Goal: Task Accomplishment & Management: Use online tool/utility

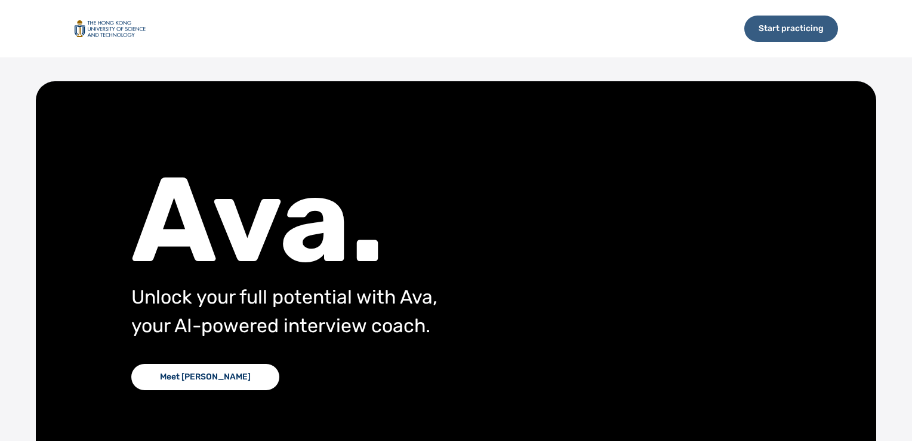
click at [756, 27] on div "Start practicing" at bounding box center [791, 29] width 94 height 26
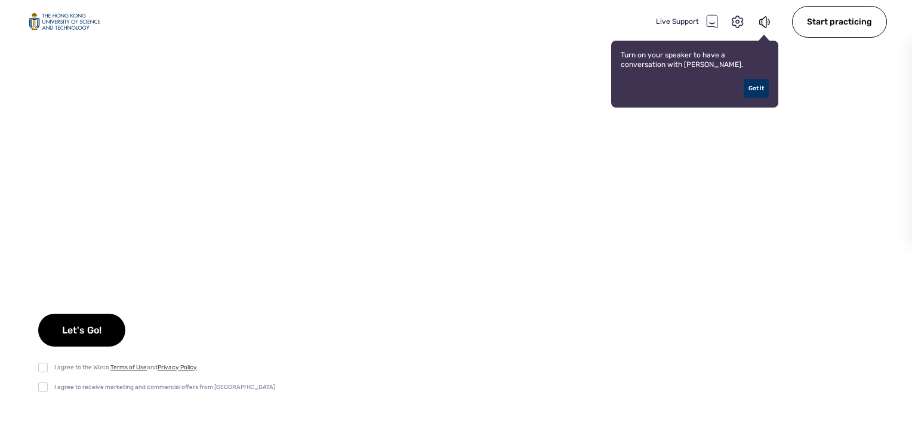
select select "default"
checkbox input "true"
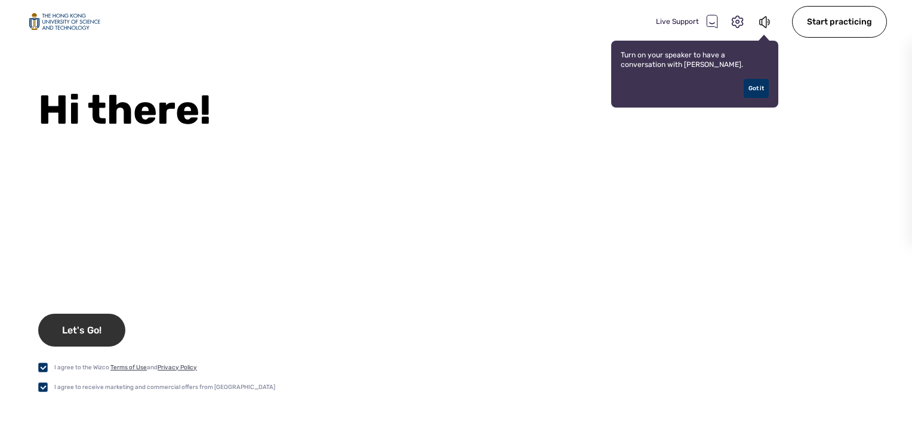
click at [80, 331] on div "Let's Go!" at bounding box center [81, 329] width 87 height 33
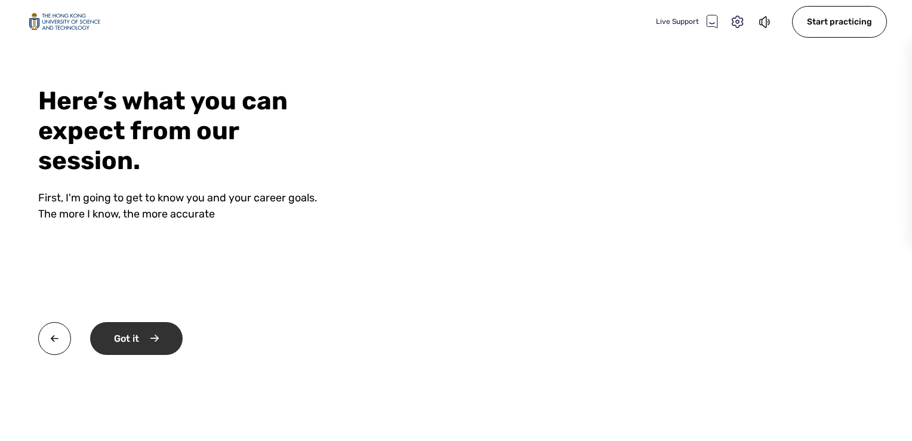
click at [118, 336] on div "Got it" at bounding box center [136, 338] width 93 height 33
click at [117, 336] on div "Okay" at bounding box center [135, 338] width 90 height 33
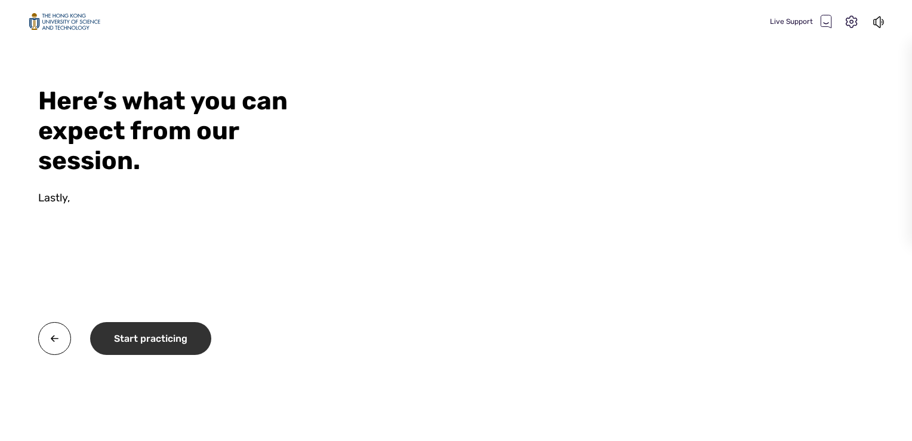
click at [117, 336] on div "Start practicing" at bounding box center [150, 338] width 121 height 33
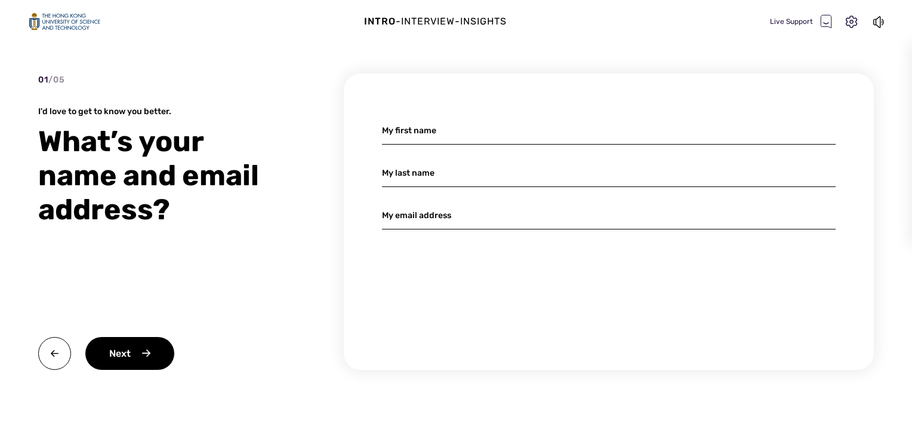
click at [449, 133] on input at bounding box center [609, 130] width 454 height 28
type input "TUOYU"
type input "ZENG"
type input "tzengab@connect.ust.hk"
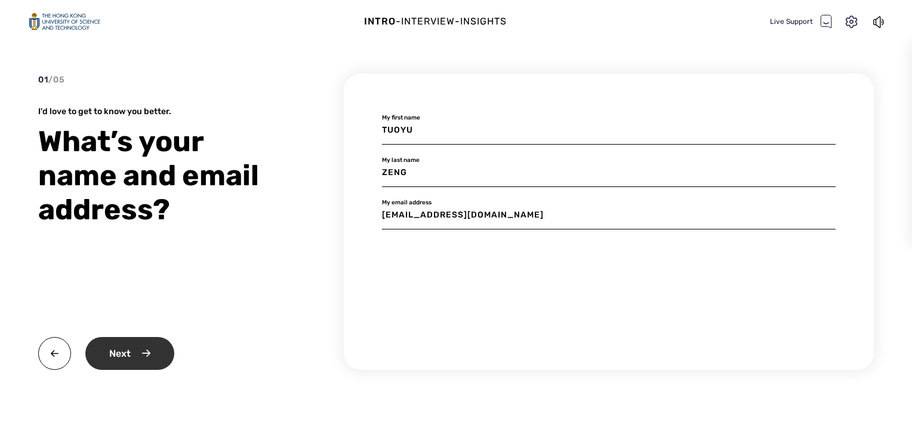
click at [152, 357] on div "Next" at bounding box center [129, 353] width 89 height 33
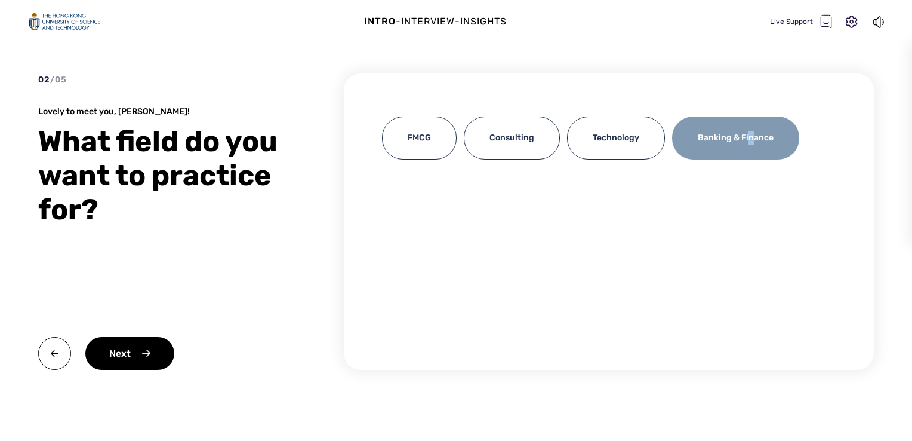
click at [748, 136] on div "Banking & Finance" at bounding box center [735, 137] width 127 height 43
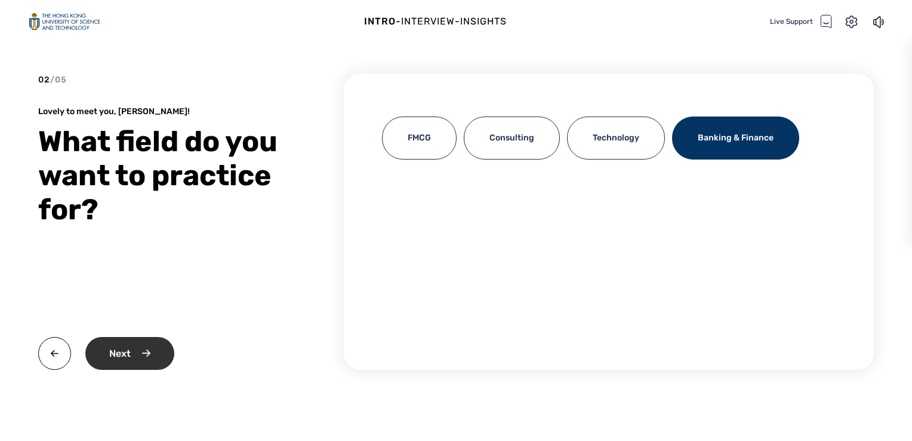
click at [144, 355] on div "Next" at bounding box center [129, 353] width 89 height 33
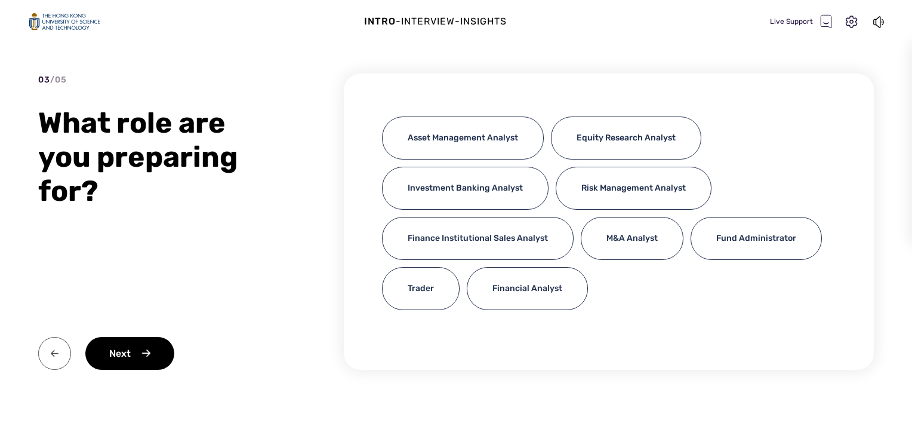
click at [51, 352] on img at bounding box center [54, 353] width 33 height 33
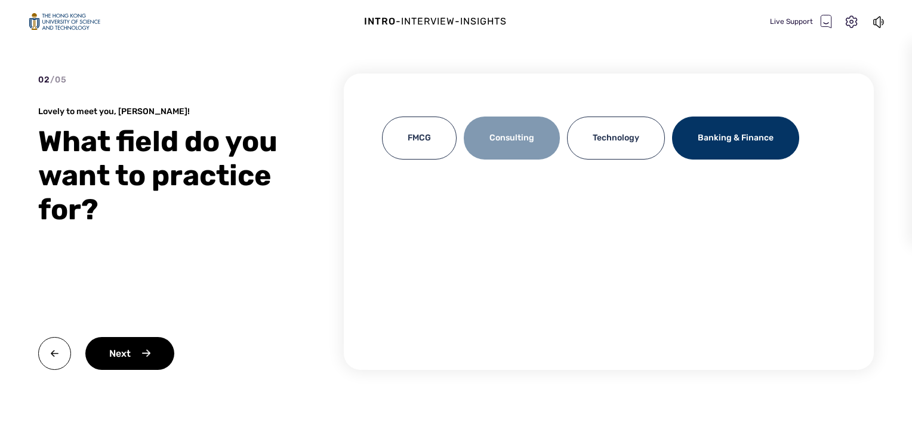
click at [516, 147] on div "Consulting" at bounding box center [512, 137] width 96 height 43
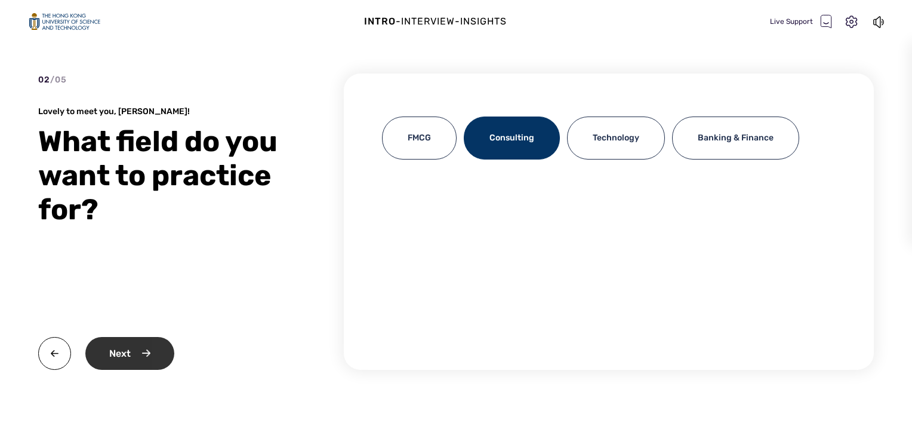
click at [168, 355] on div "Next" at bounding box center [129, 353] width 89 height 33
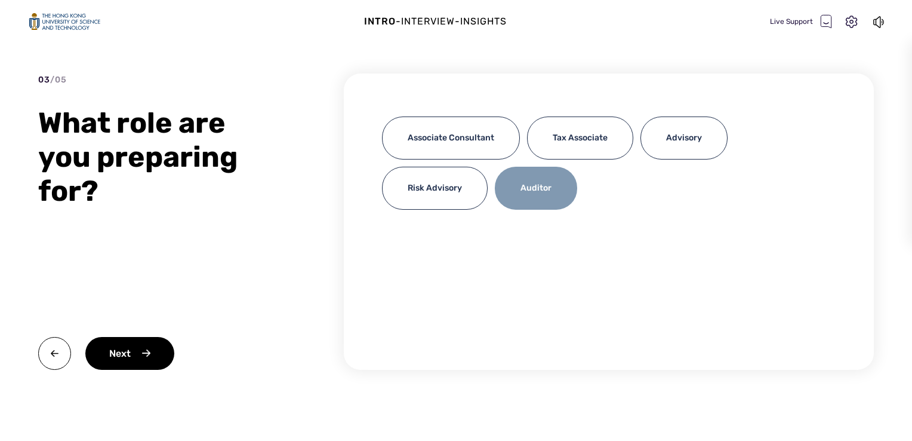
click at [533, 190] on div "Auditor" at bounding box center [536, 188] width 82 height 43
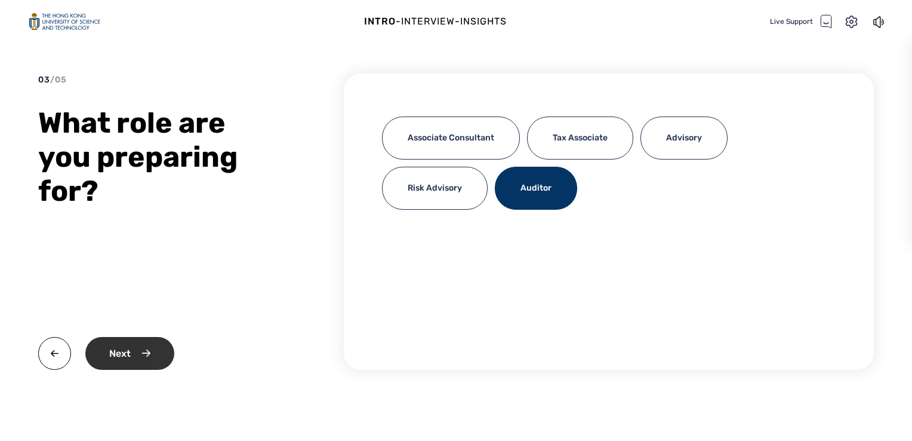
click at [132, 359] on div "Next" at bounding box center [129, 353] width 89 height 33
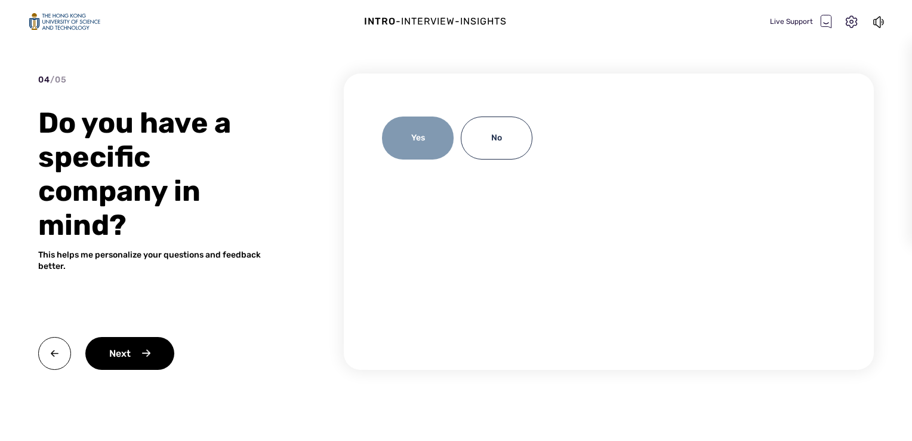
click at [419, 130] on div "Yes" at bounding box center [418, 137] width 72 height 43
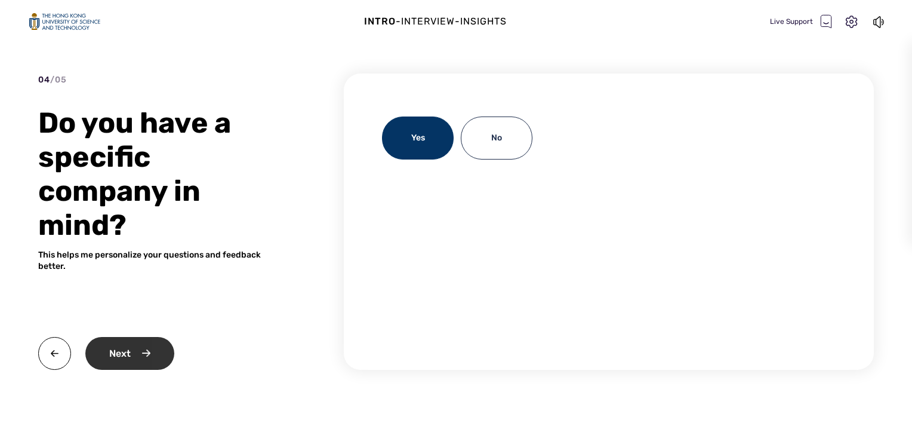
click at [128, 352] on div "Next" at bounding box center [129, 353] width 89 height 33
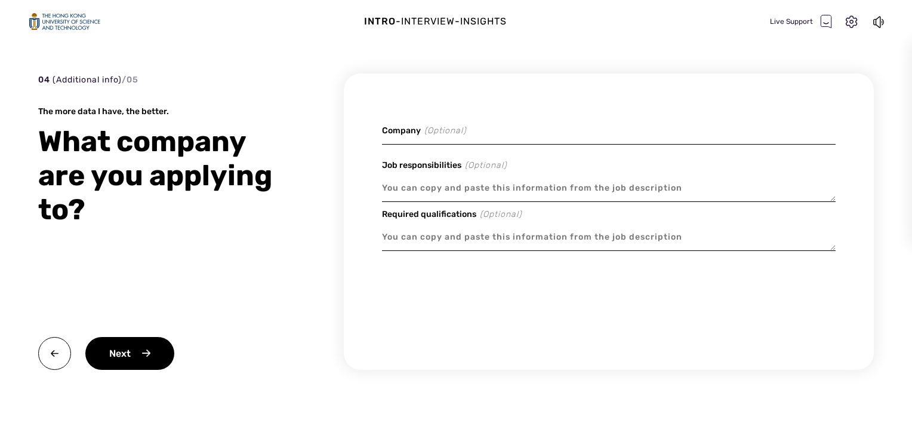
click at [438, 136] on input at bounding box center [609, 130] width 454 height 28
type textarea "x"
type input "P"
type textarea "x"
type input "Pw"
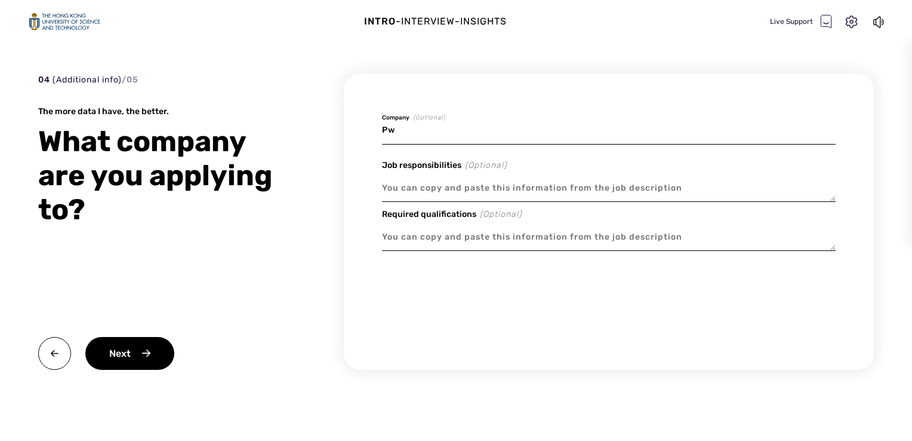
type textarea "x"
type input "PwC"
click at [423, 192] on textarea at bounding box center [609, 187] width 454 height 27
type textarea "x"
type textarea "C"
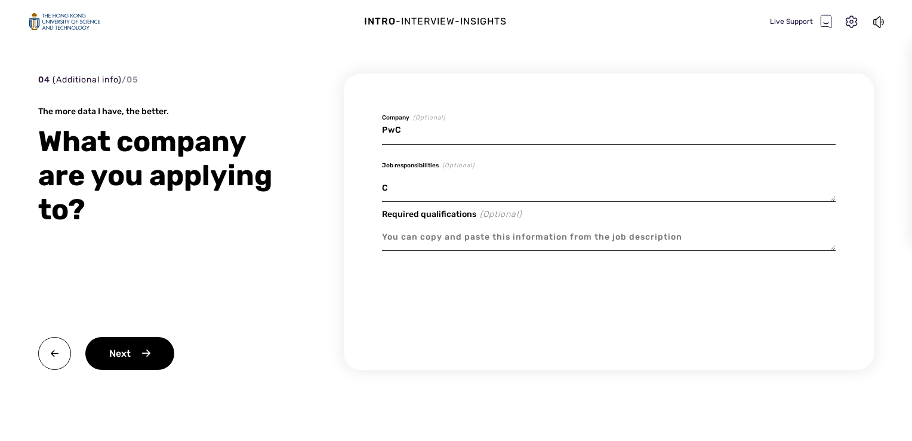
type textarea "x"
type textarea "Co"
type textarea "x"
type textarea "Cor"
type textarea "x"
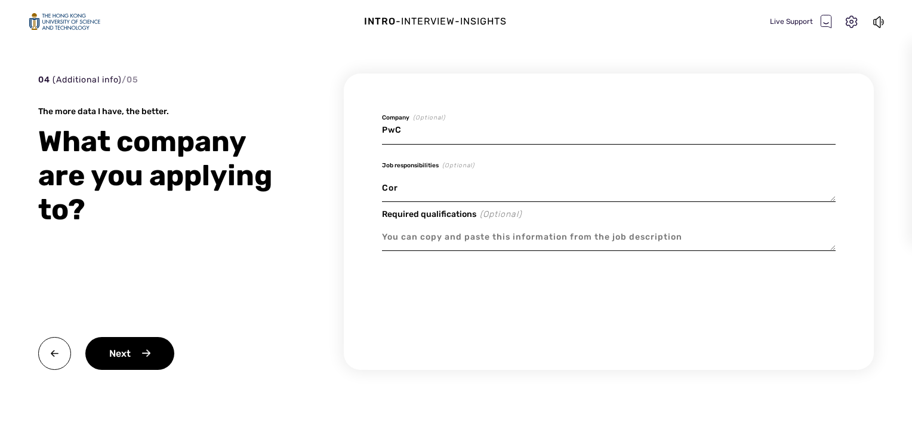
type textarea "Core"
type textarea "x"
type textarea "Core"
type textarea "x"
type textarea "Core A"
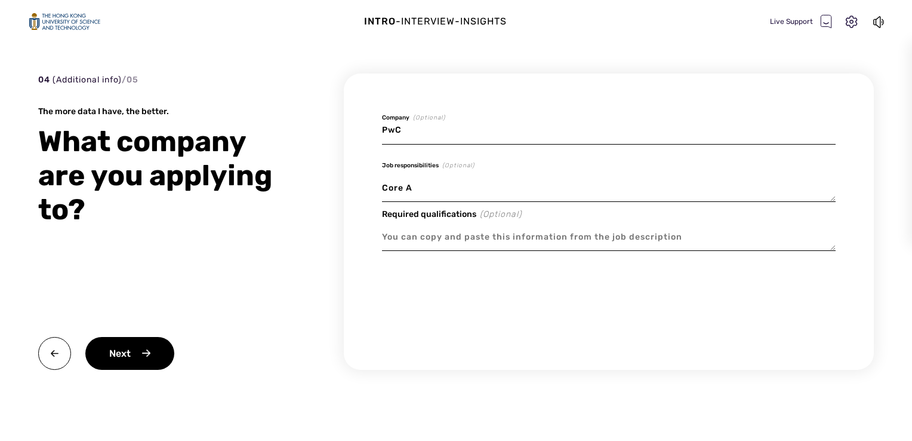
type textarea "x"
type textarea "Core Au"
type textarea "x"
type textarea "Core Auu"
type textarea "x"
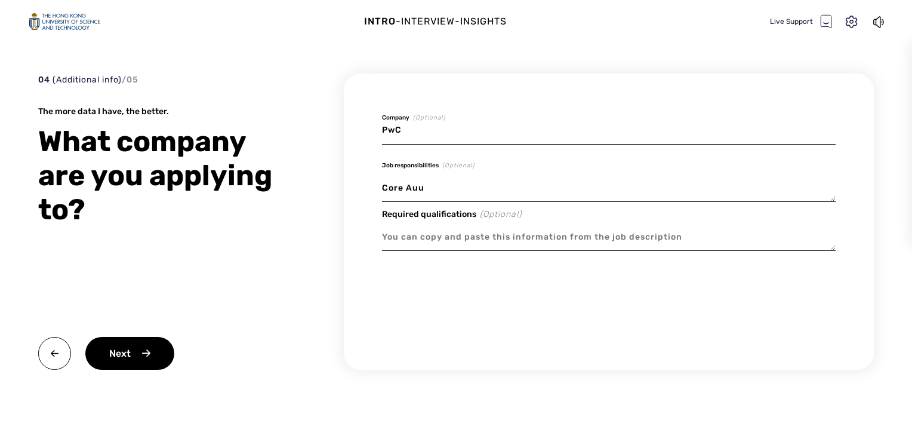
type textarea "Core Au"
type textarea "x"
type textarea "Core A"
type textarea "x"
type textarea "Core As"
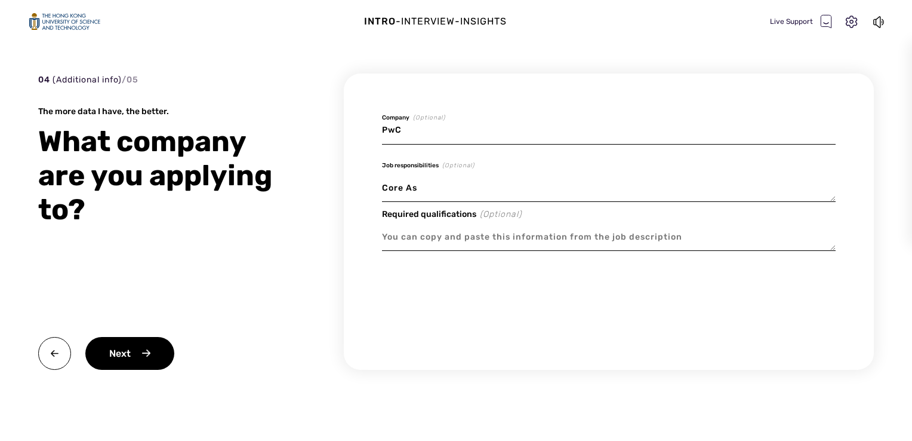
type textarea "x"
type textarea "Core Asu"
type textarea "x"
type textarea "Core Asuu"
type textarea "x"
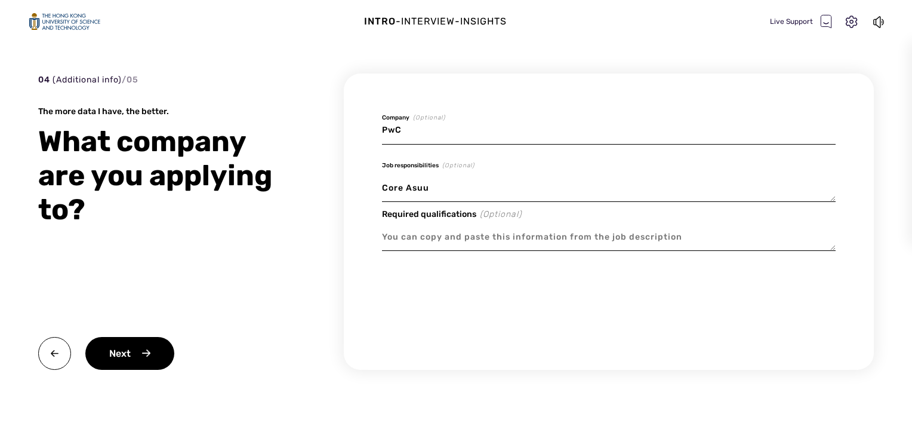
type textarea "Core Asu"
type textarea "x"
type textarea "Core As"
type textarea "x"
type textarea "Core Ass"
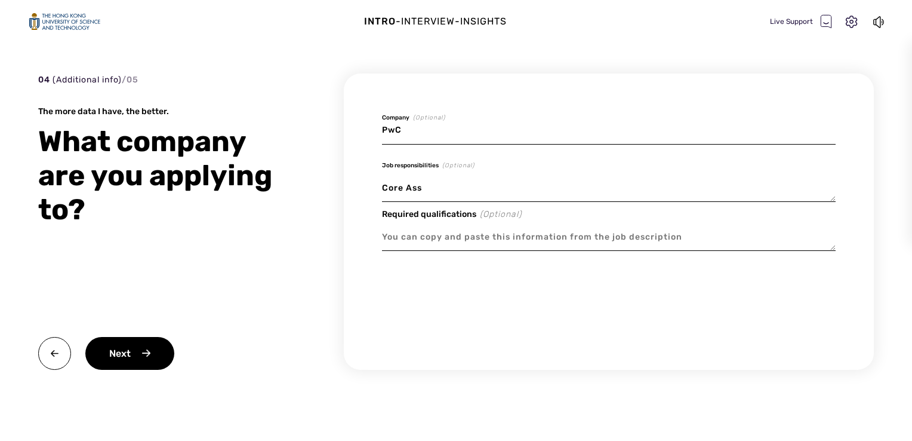
type textarea "x"
type textarea "Core Assu"
type textarea "x"
type textarea "Core Assur"
type textarea "x"
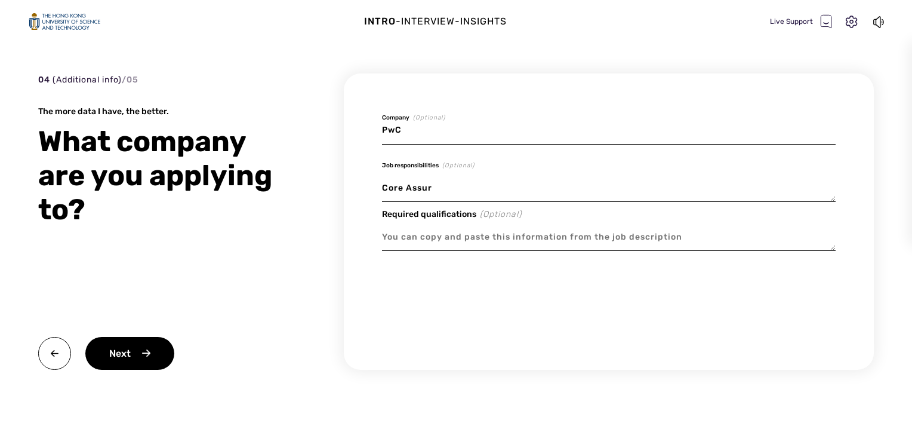
type textarea "Core Assura"
type textarea "x"
type textarea "Core Assuran"
type textarea "x"
type textarea "Core Assuranc"
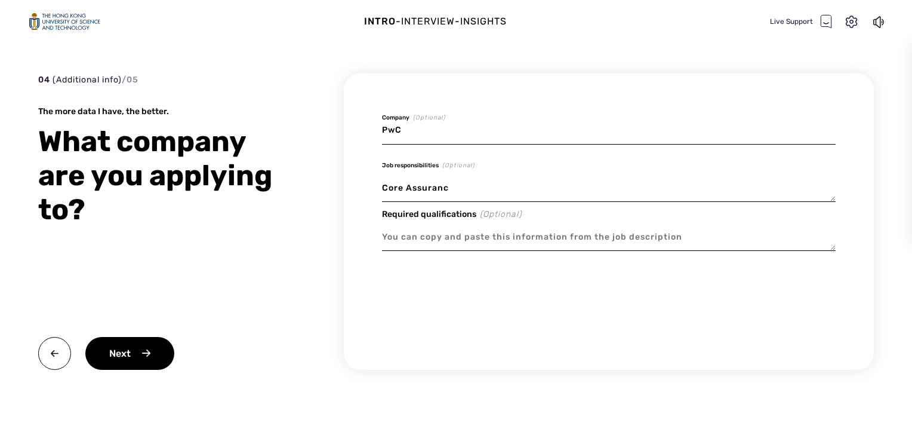
type textarea "x"
type textarea "Core Assurance"
type textarea "x"
type textarea "Core Assurance"
type textarea "x"
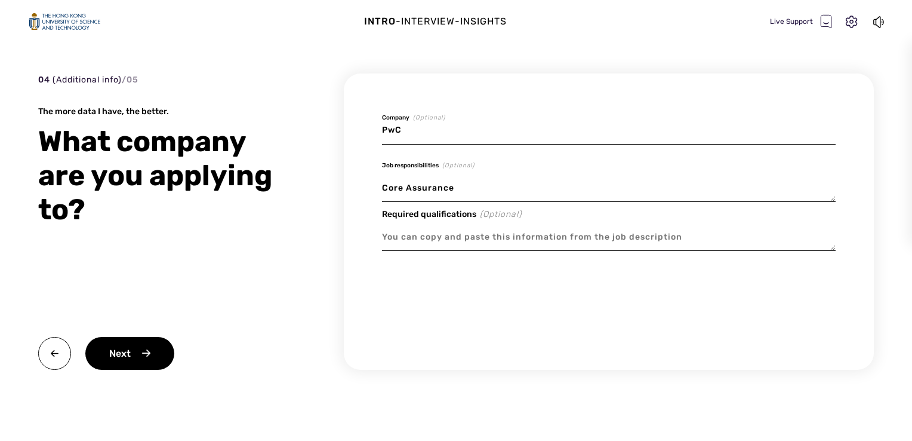
type textarea "Core Assurance i"
type textarea "x"
type textarea "Core Assurance in"
type textarea "x"
type textarea "Core Assurance in"
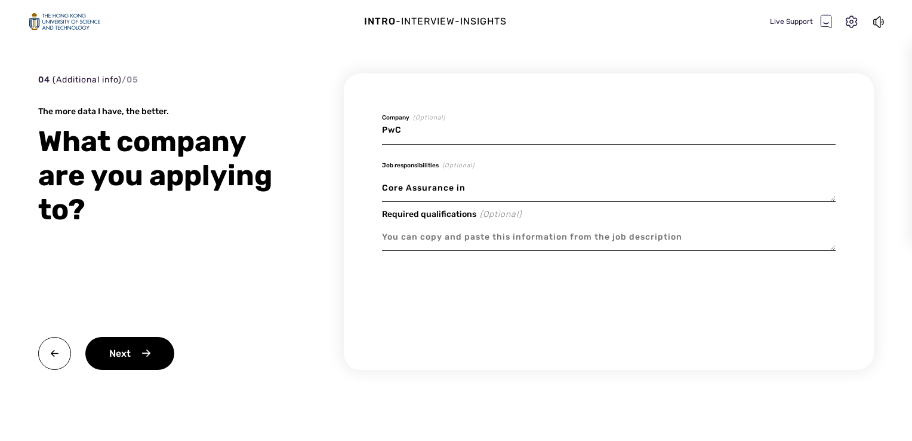
type textarea "x"
type textarea "Core Assurance in H"
type textarea "x"
type textarea "Core Assurance in HK"
click at [139, 352] on div "Next" at bounding box center [129, 353] width 89 height 33
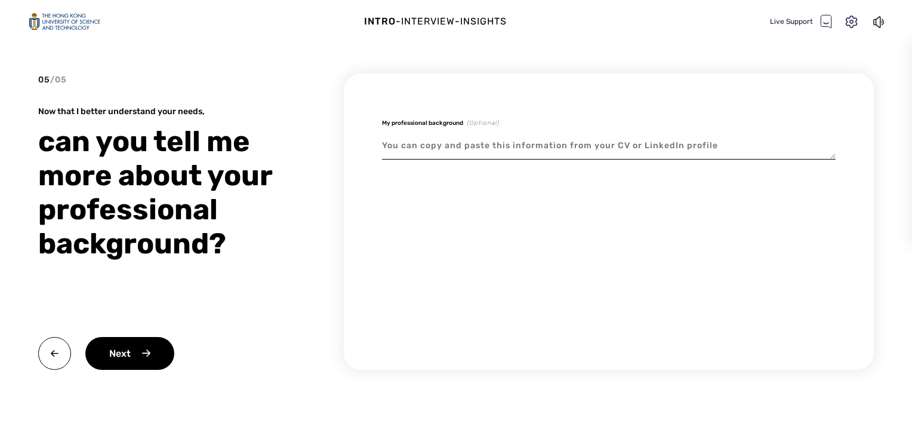
click at [521, 143] on textarea at bounding box center [609, 145] width 454 height 27
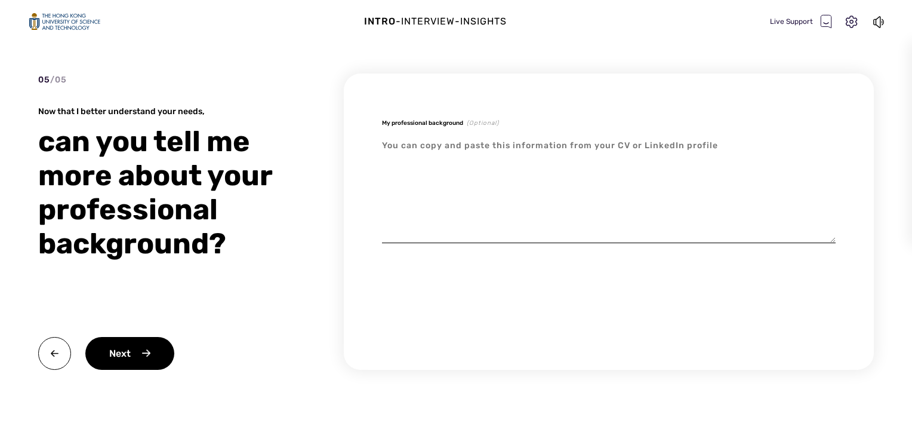
drag, startPoint x: 832, startPoint y: 153, endPoint x: 824, endPoint y: 253, distance: 99.4
click at [828, 243] on textarea at bounding box center [609, 187] width 454 height 111
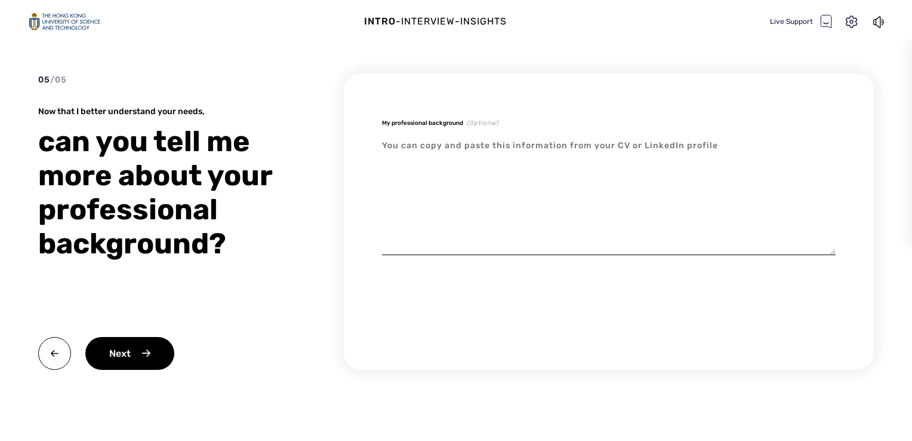
click at [454, 140] on textarea at bounding box center [609, 193] width 454 height 123
paste textarea "ZENG, Tony Tuoyu Email: tzengab@connect.ust.hk Mobile: (852) 4663 1004 LinkedIn…"
type textarea "x"
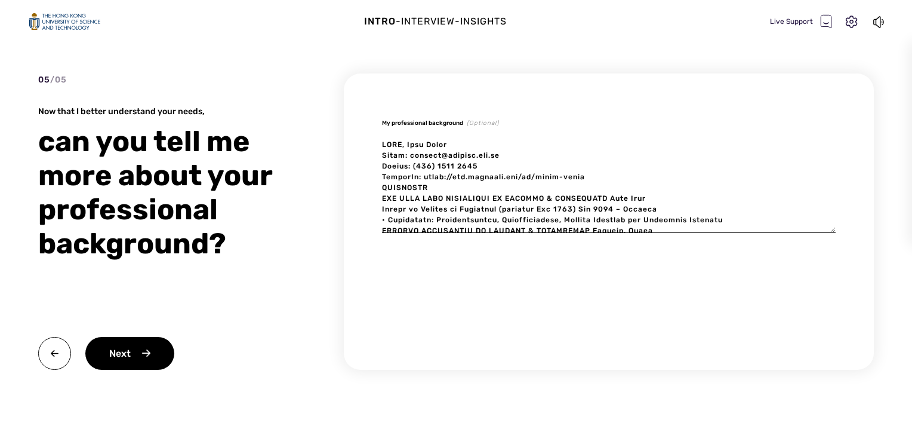
scroll to position [379, 0]
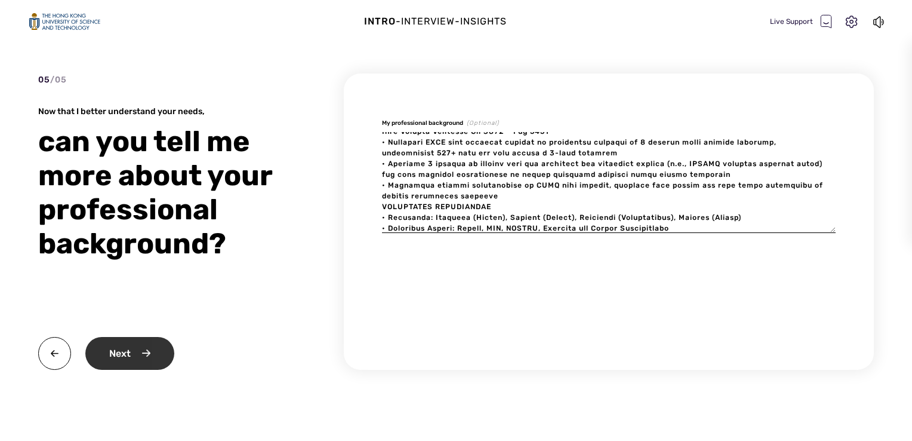
type textarea "ZENG, Tony Tuoyu Email: tzengab@connect.ust.hk Mobile: (852) 4663 1004 LinkedIn…"
type textarea "x"
click at [152, 356] on div "Next" at bounding box center [129, 353] width 89 height 33
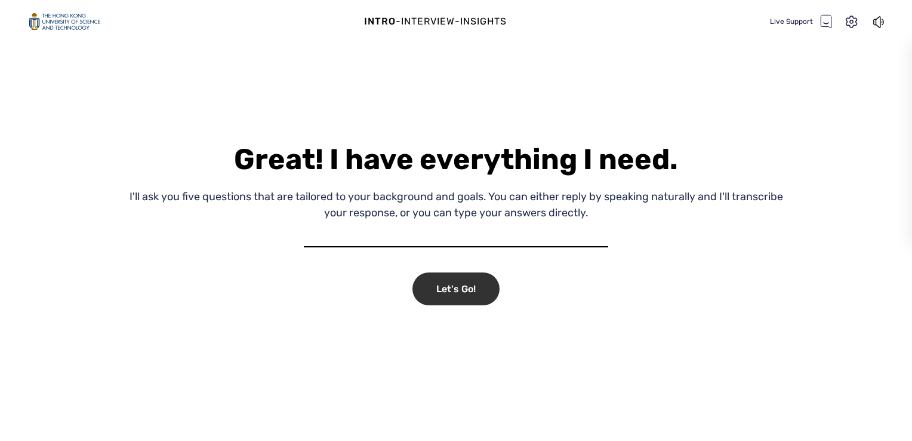
click at [444, 279] on div "Let's Go!" at bounding box center [456, 288] width 87 height 33
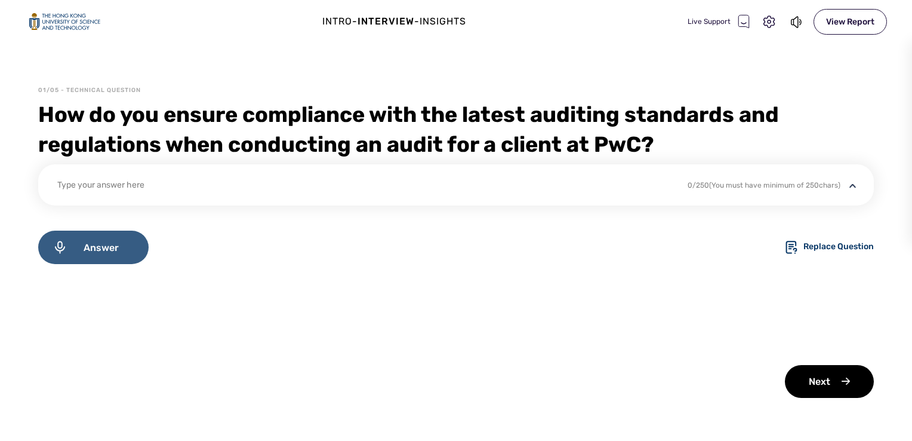
click at [92, 249] on span "Answer" at bounding box center [100, 247] width 67 height 11
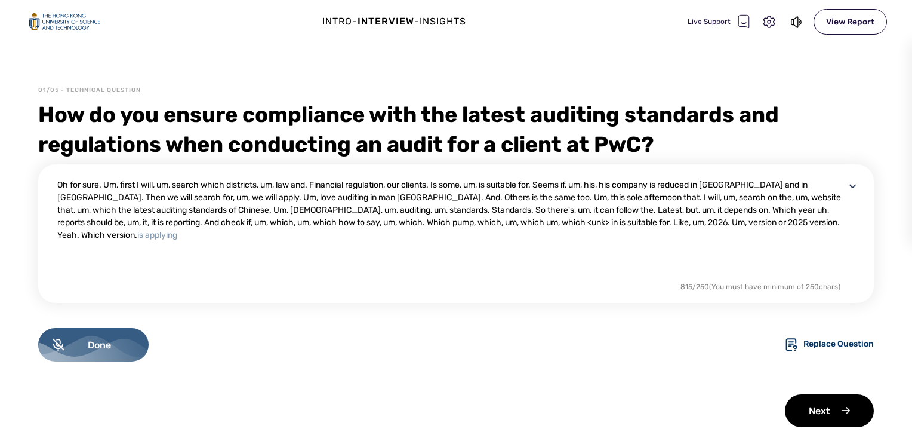
click at [92, 358] on div "Done" at bounding box center [93, 344] width 110 height 33
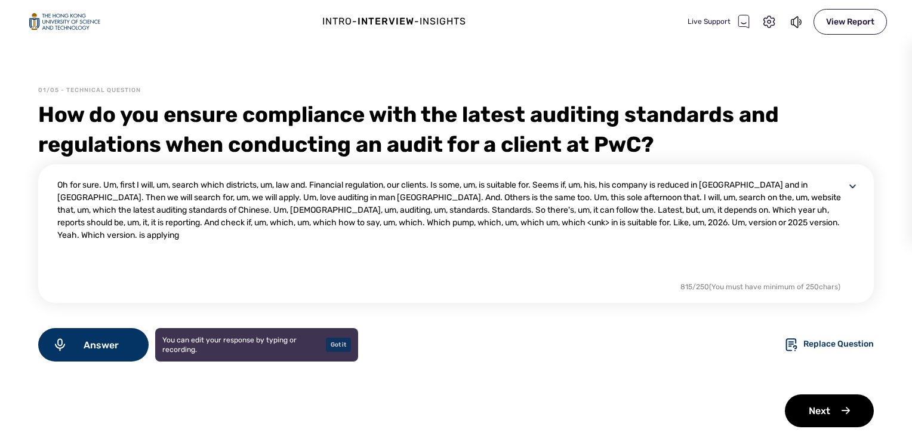
click at [336, 347] on div "Got it" at bounding box center [338, 344] width 25 height 14
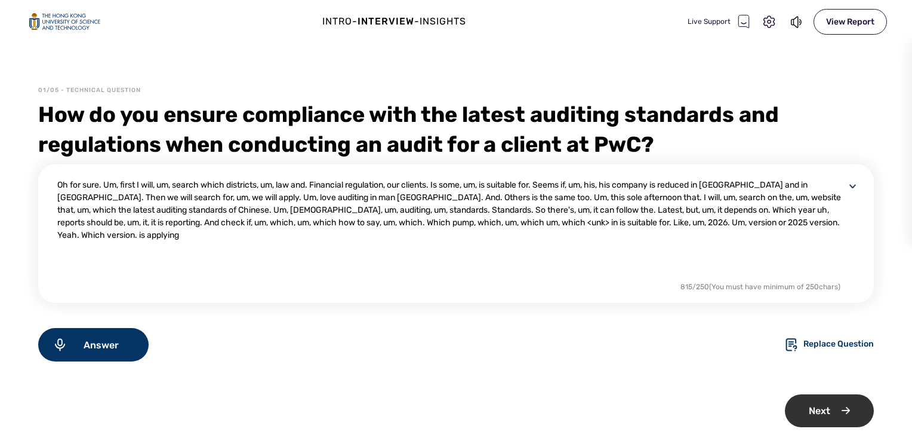
click at [823, 407] on div "Next" at bounding box center [829, 410] width 89 height 33
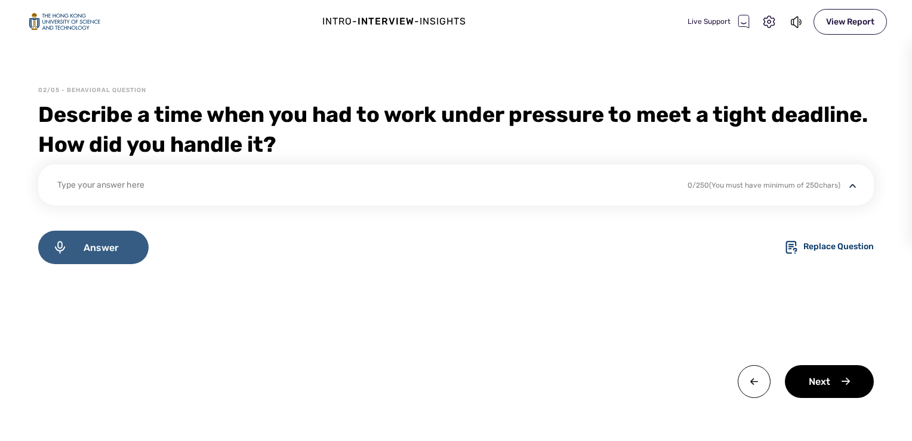
click at [93, 250] on span "Answer" at bounding box center [100, 247] width 67 height 11
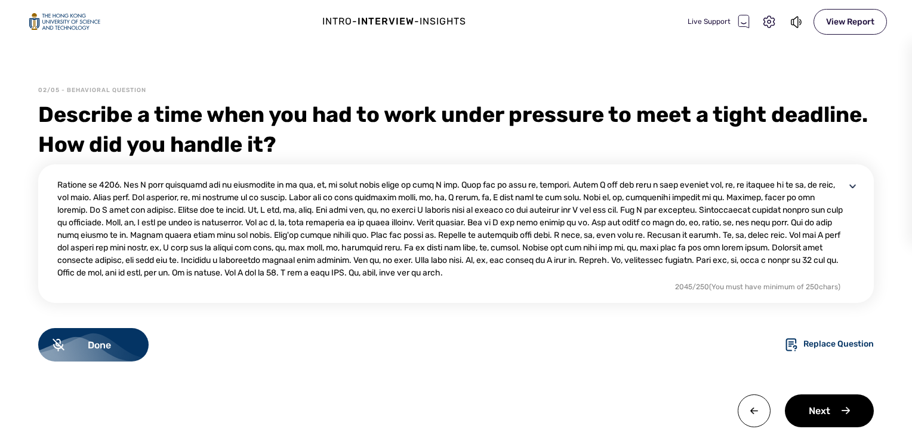
scroll to position [38, 0]
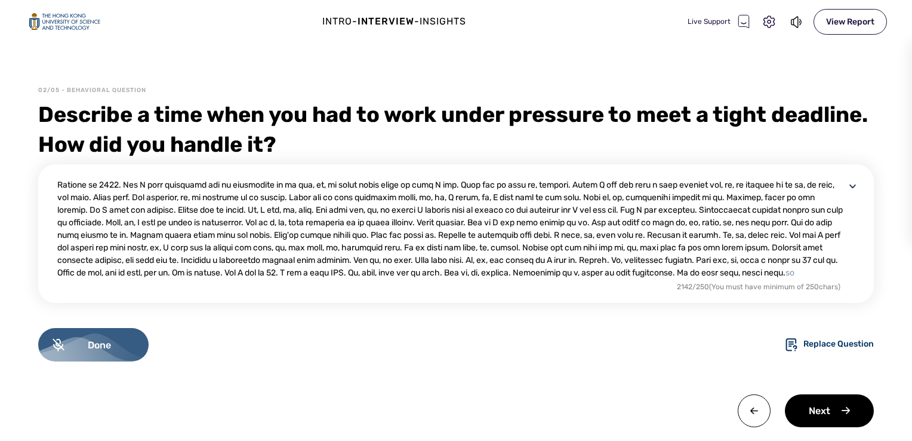
click at [116, 344] on span "Done" at bounding box center [99, 344] width 70 height 11
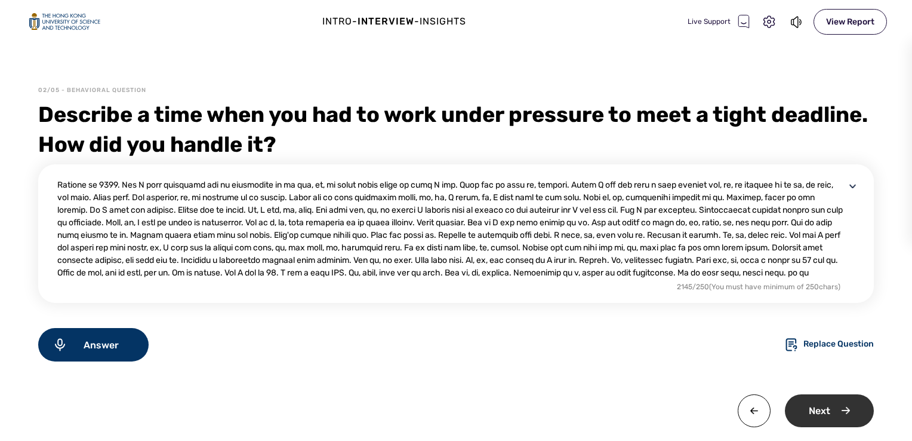
click at [833, 402] on div "Next" at bounding box center [829, 410] width 89 height 33
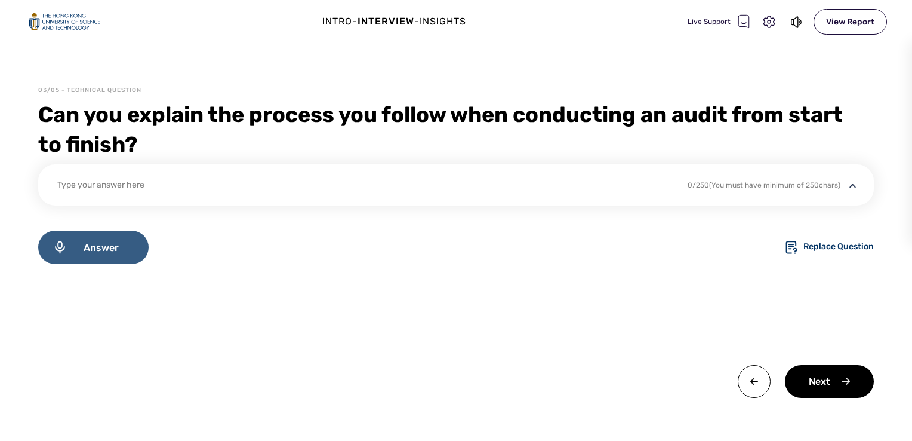
click at [82, 248] on span "Answer" at bounding box center [100, 247] width 67 height 11
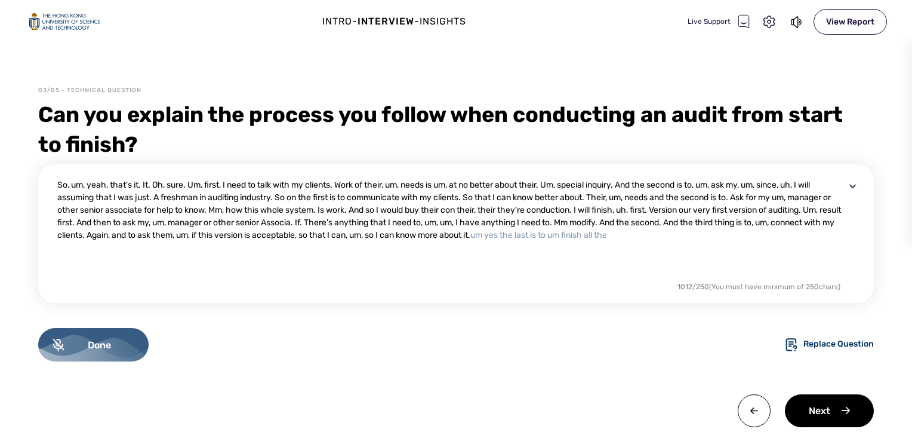
click at [86, 332] on div "Done" at bounding box center [93, 344] width 110 height 33
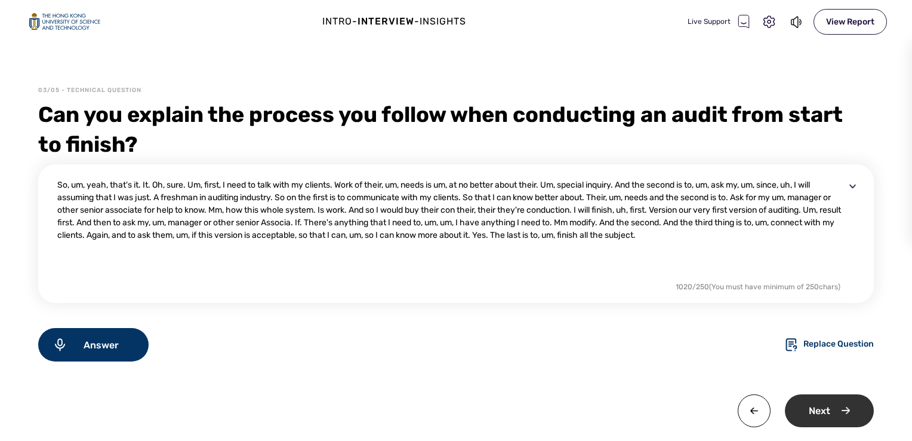
click at [838, 407] on div "Next" at bounding box center [829, 410] width 89 height 33
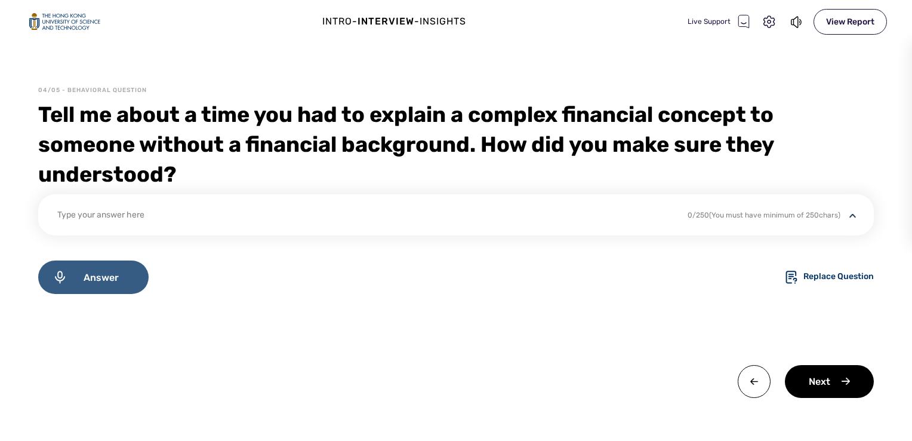
click at [133, 280] on span "Answer" at bounding box center [100, 277] width 67 height 11
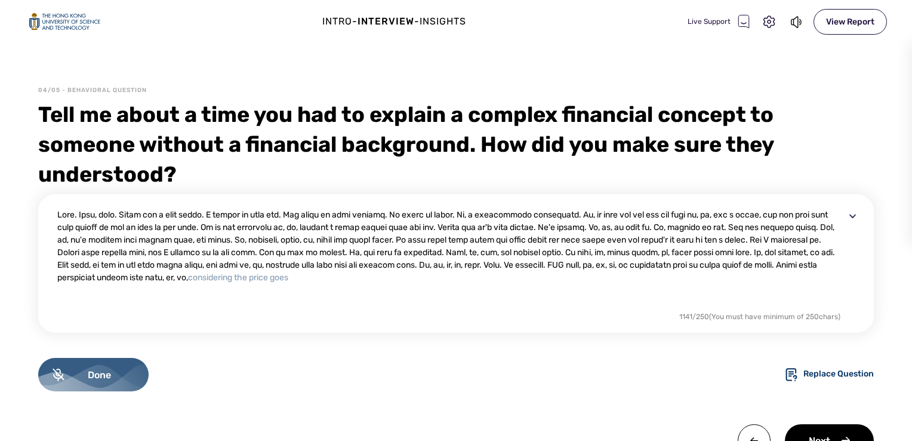
click at [105, 370] on span "Done" at bounding box center [99, 374] width 70 height 11
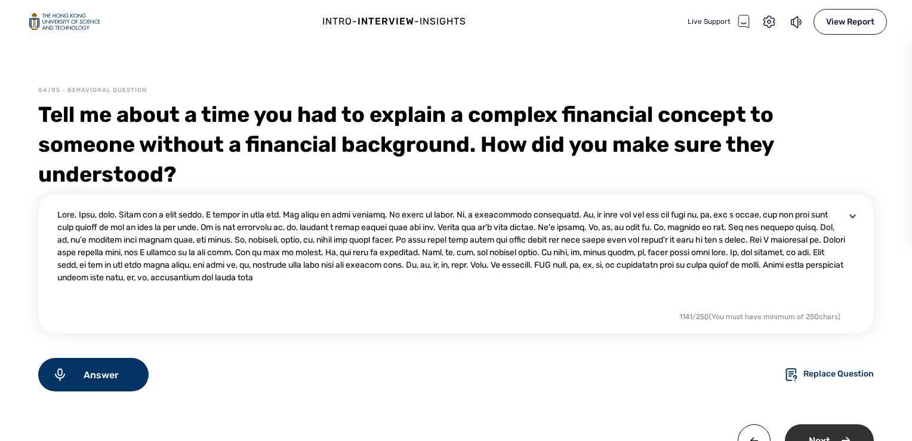
click at [815, 437] on div "Next" at bounding box center [829, 440] width 89 height 33
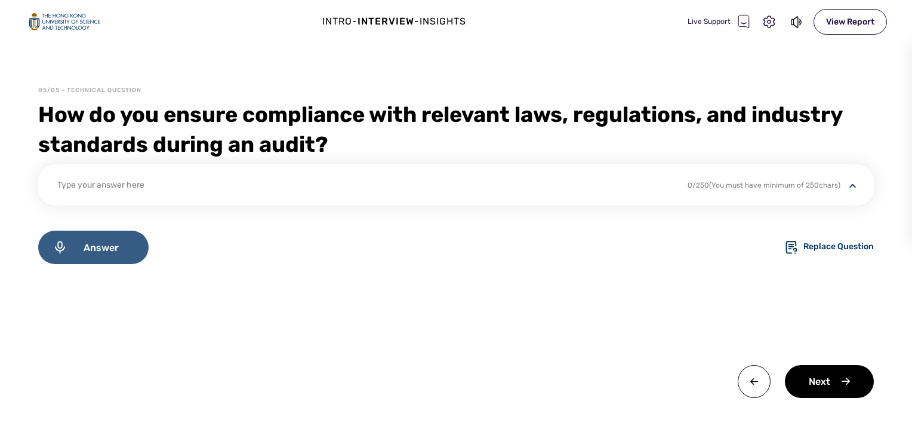
click at [110, 250] on span "Answer" at bounding box center [100, 247] width 67 height 11
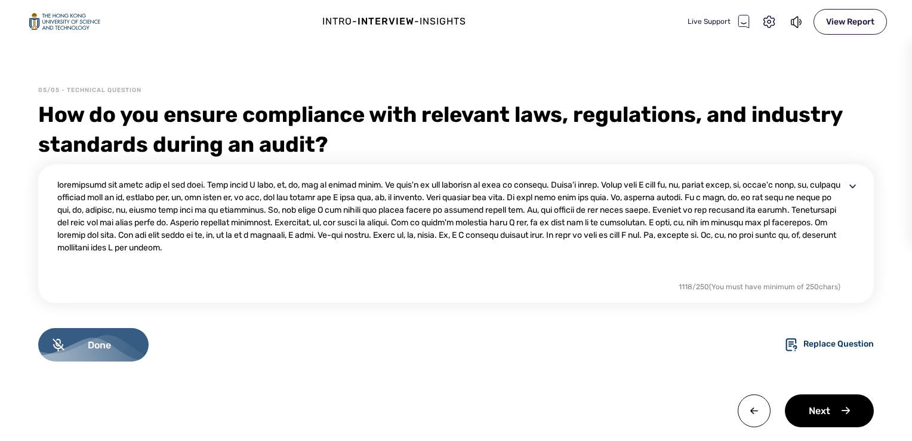
click at [78, 340] on span "Done" at bounding box center [99, 344] width 70 height 11
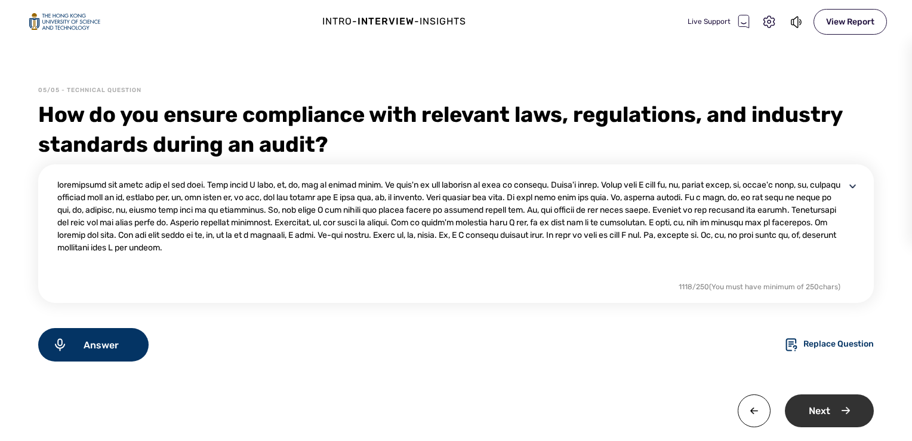
click at [811, 416] on div "Next" at bounding box center [829, 410] width 89 height 33
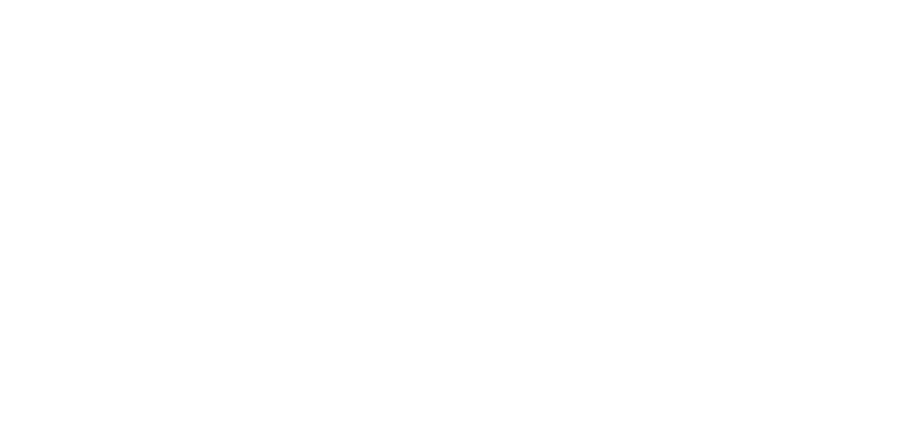
drag, startPoint x: 630, startPoint y: 179, endPoint x: 713, endPoint y: 94, distance: 118.2
click at [632, 0] on html "x" at bounding box center [456, 0] width 912 height 0
click at [458, 0] on html "x" at bounding box center [456, 0] width 912 height 0
click at [466, 0] on html at bounding box center [456, 0] width 912 height 0
click at [402, 0] on html at bounding box center [456, 0] width 912 height 0
